Goal: Information Seeking & Learning: Learn about a topic

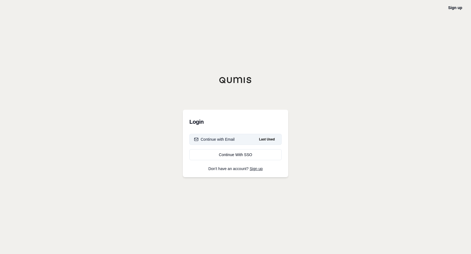
click at [227, 140] on div "Continue with Email" at bounding box center [214, 139] width 41 height 5
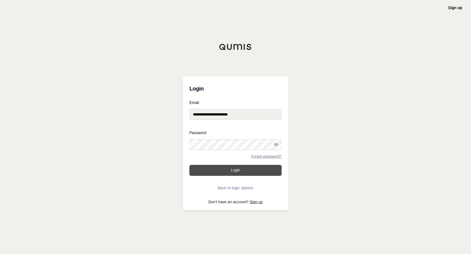
click at [228, 175] on button "Login" at bounding box center [235, 170] width 92 height 11
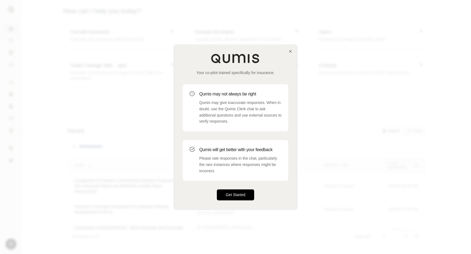
click at [244, 194] on button "Get Started" at bounding box center [235, 195] width 37 height 11
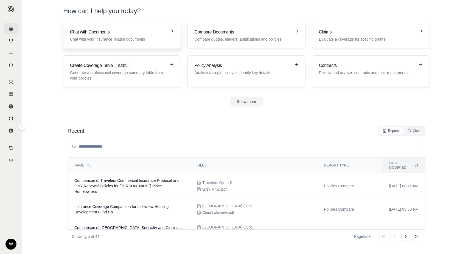
click at [142, 42] on p "Chat with your insurance related documents" at bounding box center [118, 38] width 96 height 5
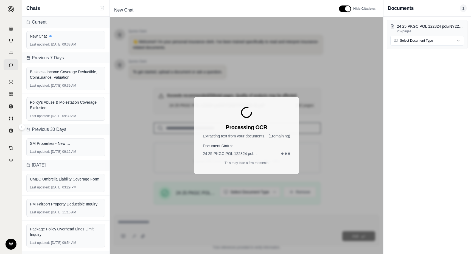
scroll to position [68, 0]
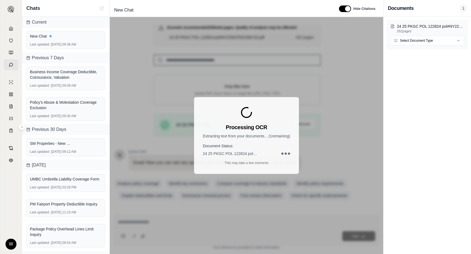
click at [257, 150] on div "Document Status: 24 25 PKGC POL 122824 pol#NY22NCP022300-02.pdf" at bounding box center [246, 149] width 87 height 13
click at [251, 122] on div "Processing OCR Extracting text from your documents... ( 1 remaining) Document S…" at bounding box center [246, 135] width 105 height 77
click at [261, 125] on h3 "Processing OCR" at bounding box center [246, 127] width 41 height 8
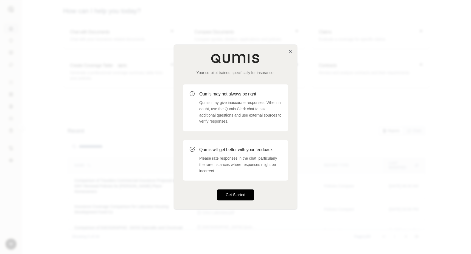
click at [240, 200] on button "Get Started" at bounding box center [235, 195] width 37 height 11
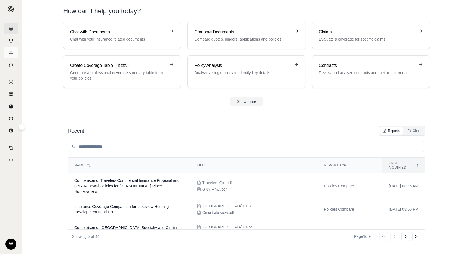
click at [6, 52] on link at bounding box center [11, 52] width 15 height 11
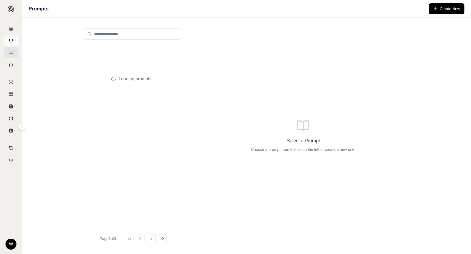
click at [15, 40] on link at bounding box center [11, 40] width 15 height 11
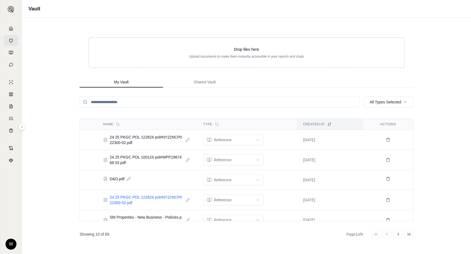
click at [159, 198] on span "24 25 PKGC POL 122824 pol#NY22NCP022300-02.pdf" at bounding box center [147, 200] width 74 height 11
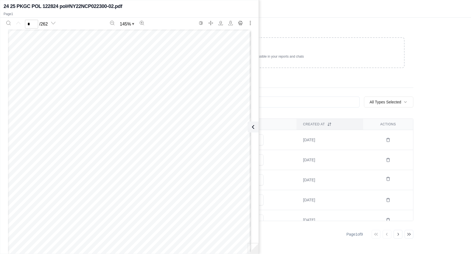
click at [286, 19] on div "Drop files here Upload documents to make them instantly accessible in your repo…" at bounding box center [246, 136] width 351 height 237
click at [47, 12] on p "Page 1" at bounding box center [130, 14] width 252 height 4
click at [330, 16] on div "Vault" at bounding box center [246, 9] width 449 height 18
click at [248, 128] on button at bounding box center [251, 127] width 11 height 11
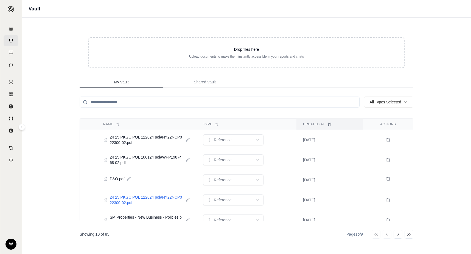
click at [116, 200] on span "24 25 PKGC POL 122824 pol#NY22NCP022300-02.pdf" at bounding box center [147, 200] width 74 height 11
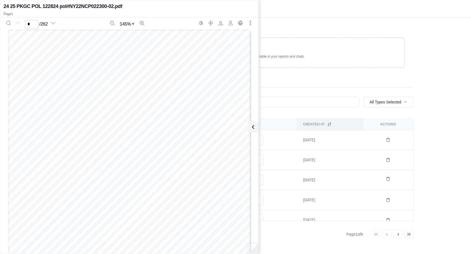
click at [279, 4] on div "Vault" at bounding box center [246, 9] width 449 height 18
click at [257, 133] on div "* / 262 145 % THE The Buck's Got Your Back® HARTFORD 22-GS-1621318A Producer Co…" at bounding box center [129, 134] width 258 height 232
click at [250, 127] on icon at bounding box center [253, 127] width 7 height 7
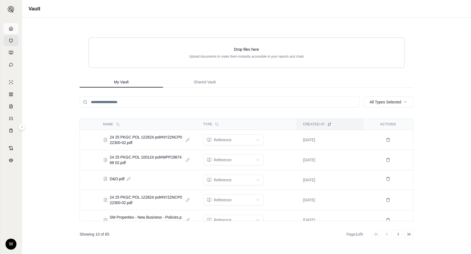
click at [9, 30] on link at bounding box center [11, 28] width 15 height 11
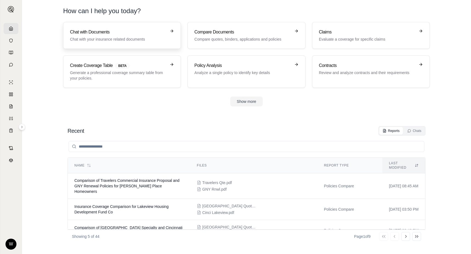
click at [121, 39] on p "Chat with your insurance related documents" at bounding box center [118, 38] width 96 height 5
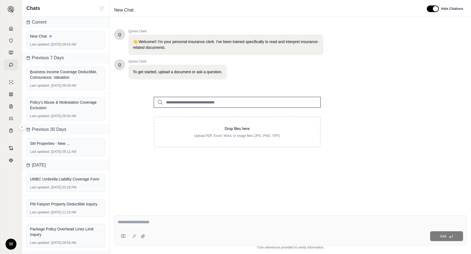
click at [220, 96] on div at bounding box center [237, 98] width 184 height 20
click at [224, 103] on input "search" at bounding box center [237, 102] width 167 height 11
click at [234, 104] on input "search" at bounding box center [237, 102] width 167 height 11
paste input "**********"
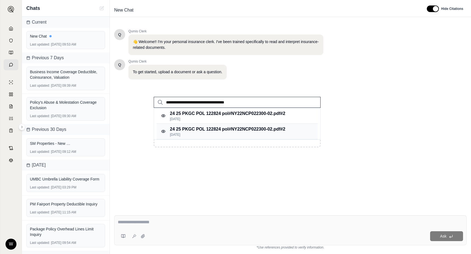
type input "**********"
click at [197, 130] on p "24 25 PKGC POL 122824 pol#NY22NCP022300-02.pdf #2" at bounding box center [227, 129] width 115 height 7
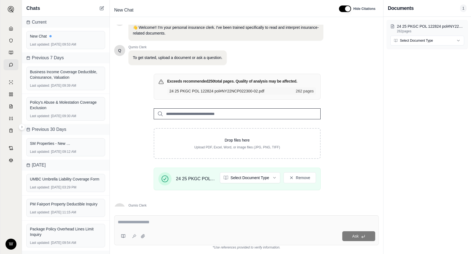
scroll to position [68, 0]
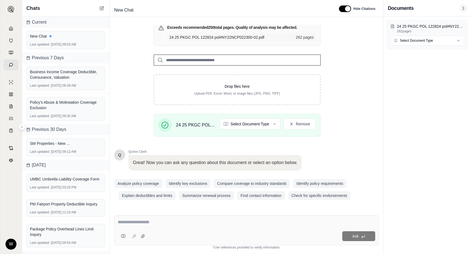
click at [139, 37] on div "Exceeds recommended 250 total pages. Quality of analysis may be affected. 24 25…" at bounding box center [237, 80] width 246 height 121
click at [117, 103] on div "Exceeds recommended 250 total pages. Quality of analysis may be affected. 24 25…" at bounding box center [237, 80] width 246 height 121
click at [123, 222] on textarea at bounding box center [246, 222] width 257 height 7
type textarea "*"
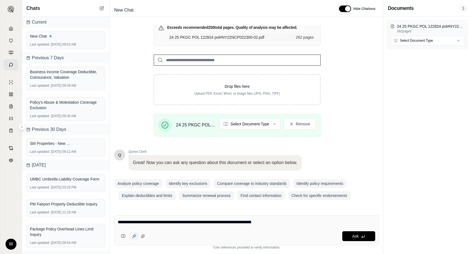
type textarea "**********"
click at [133, 237] on icon at bounding box center [134, 236] width 4 height 4
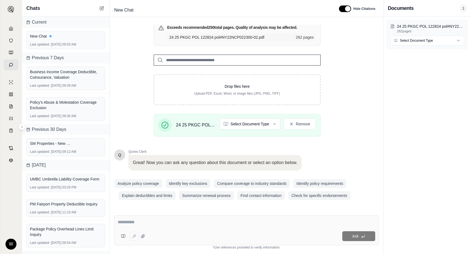
type textarea "**********"
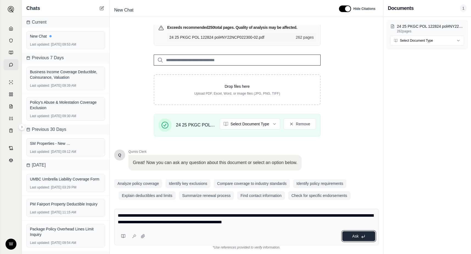
click at [358, 236] on span "Ask" at bounding box center [355, 236] width 6 height 4
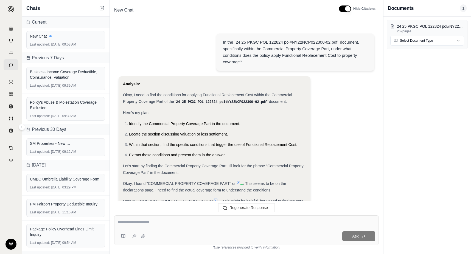
scroll to position [389, 0]
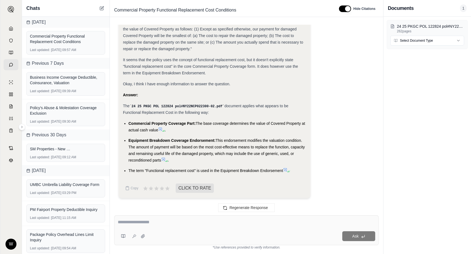
click at [150, 223] on textarea at bounding box center [246, 222] width 257 height 7
type textarea "**********"
click at [162, 129] on icon at bounding box center [160, 129] width 4 height 4
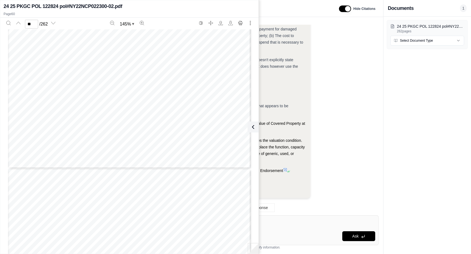
scroll to position [19035, 0]
type input "**"
click at [254, 130] on button at bounding box center [251, 127] width 11 height 11
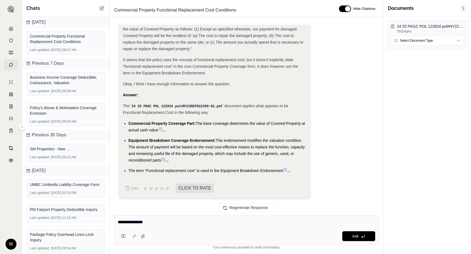
click at [285, 168] on icon at bounding box center [285, 170] width 4 height 4
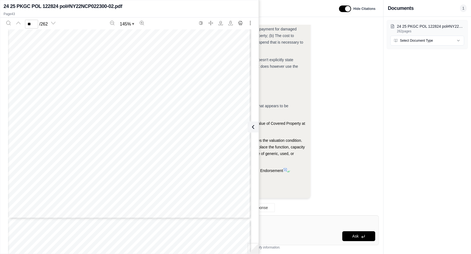
scroll to position [13748, 0]
type input "**"
click button at bounding box center [253, 127] width 11 height 11
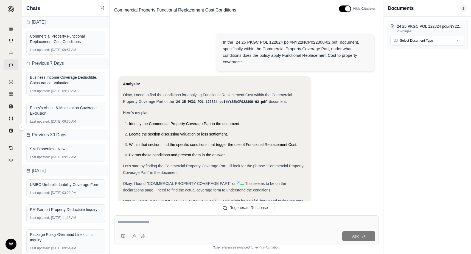
scroll to position [435, 0]
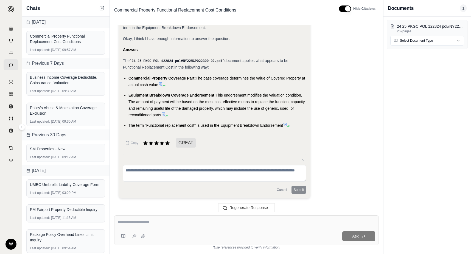
click at [203, 221] on textarea at bounding box center [246, 222] width 257 height 7
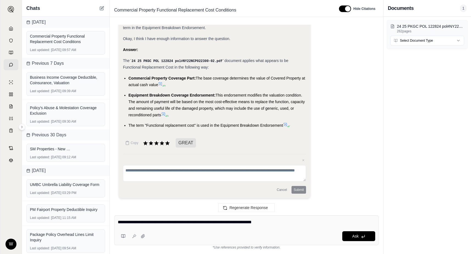
type textarea "**********"
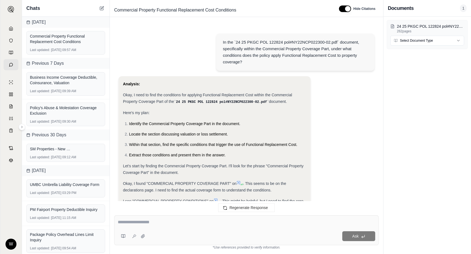
scroll to position [1651, 0]
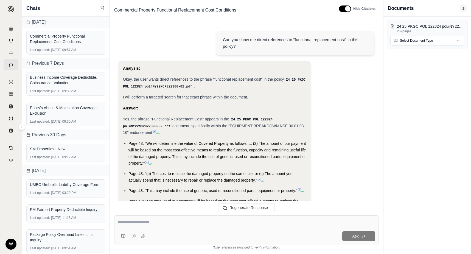
scroll to position [608, 0]
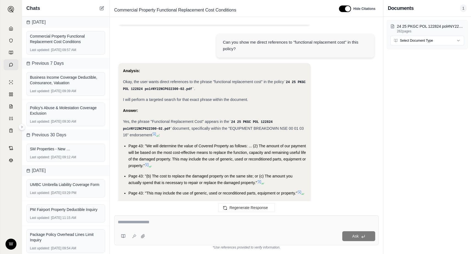
click at [147, 165] on icon at bounding box center [146, 164] width 3 height 3
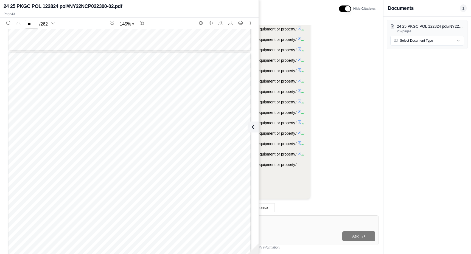
scroll to position [13885, 0]
type input "**"
click at [376, 84] on div "In the `24 25 PKGC POL 122824 pol#NY22NCP022300-02.pdf` document, specifically …" at bounding box center [246, 116] width 265 height 182
